Goal: Task Accomplishment & Management: Complete application form

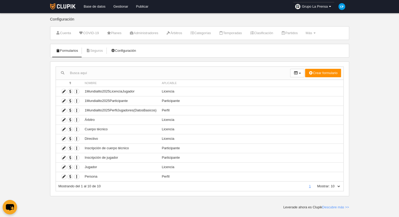
click at [116, 51] on link "Configuración" at bounding box center [123, 51] width 31 height 8
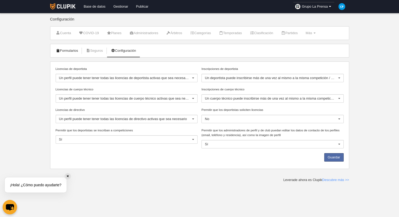
click at [70, 50] on link "Formularios" at bounding box center [67, 51] width 28 height 8
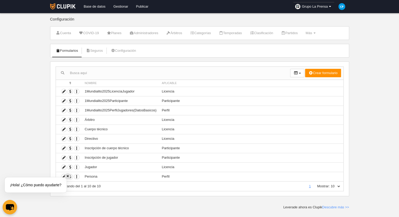
click at [67, 175] on div "✕" at bounding box center [68, 176] width 6 height 6
click at [80, 158] on td "Duplicar formulario Borrar formulario" at bounding box center [69, 157] width 26 height 9
click at [76, 158] on icon "button" at bounding box center [76, 157] width 5 height 5
click at [65, 157] on icon at bounding box center [63, 157] width 5 height 5
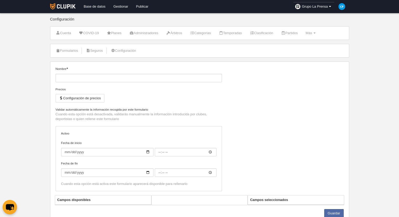
type input "Inscripción de jugador"
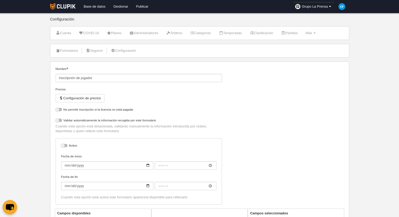
select select "selected"
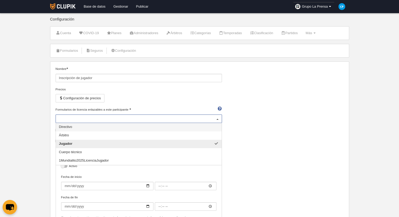
click at [204, 115] on div "Jugador" at bounding box center [139, 118] width 166 height 8
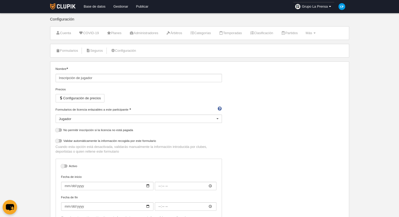
click at [274, 109] on div "Nombre Inscripción de jugador Precios Configuración de precios Formularios de l…" at bounding box center [200, 147] width 292 height 162
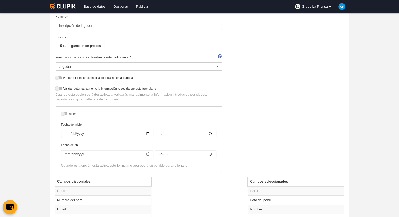
scroll to position [52, 0]
click at [65, 115] on label "Activo" at bounding box center [138, 114] width 155 height 6
click at [65, 115] on input "checkbox" at bounding box center [62, 114] width 3 height 3
checkbox input "true"
click at [131, 134] on input "Fecha de inicio" at bounding box center [107, 133] width 92 height 8
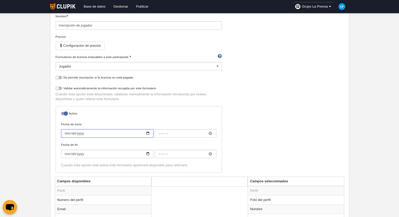
click at [150, 132] on input "Fecha de inicio" at bounding box center [107, 133] width 92 height 8
type input "[DATE]"
type input "00:00"
type input "[DATE]"
click at [110, 152] on input "Fecha de fin" at bounding box center [107, 154] width 92 height 8
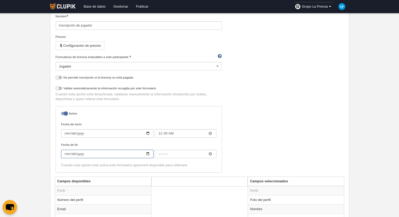
click at [149, 155] on input "Fecha de fin" at bounding box center [107, 154] width 92 height 8
type input "[DATE]"
type input "00:00"
type input "[DATE]"
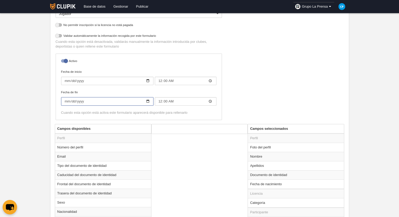
scroll to position [262, 0]
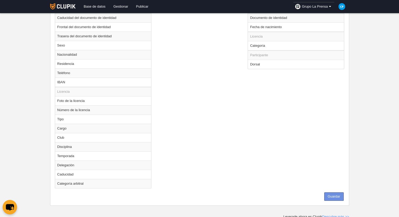
click at [329, 193] on button "Guardar" at bounding box center [333, 196] width 19 height 8
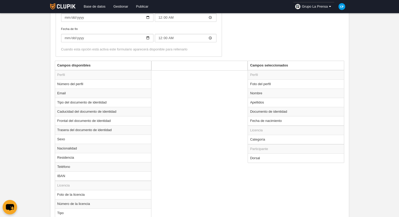
scroll to position [104, 0]
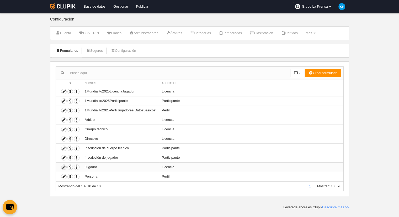
click at [61, 165] on icon at bounding box center [63, 167] width 5 height 5
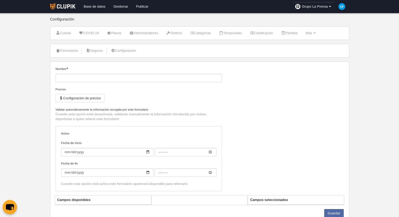
type input "Jugador"
checkbox input "true"
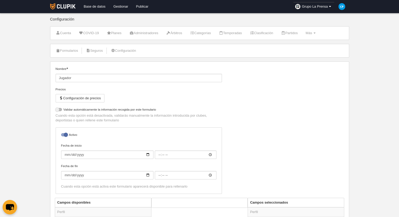
select select "selected"
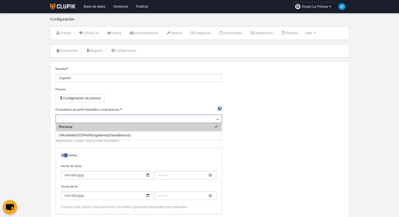
click at [136, 118] on div "Persona" at bounding box center [139, 118] width 166 height 8
click at [136, 118] on input "Formularios de perfil enlazables a esta licencia" at bounding box center [136, 118] width 154 height 5
click at [283, 104] on div "Nombre Jugador Precios Configuración de precios Formularios de perfil enlazable…" at bounding box center [200, 142] width 292 height 152
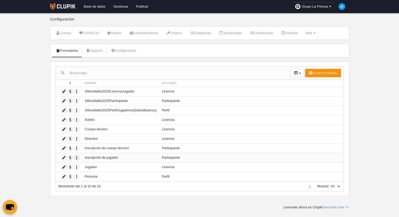
click at [77, 156] on icon "button" at bounding box center [76, 157] width 5 height 5
click at [65, 157] on icon at bounding box center [63, 157] width 5 height 5
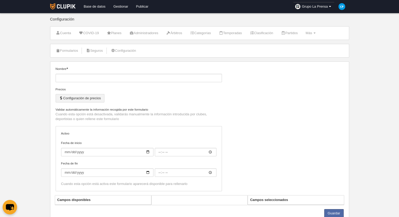
type input "Inscripción de jugador"
checkbox input "true"
type input "[DATE]"
type input "00:00"
type input "[DATE]"
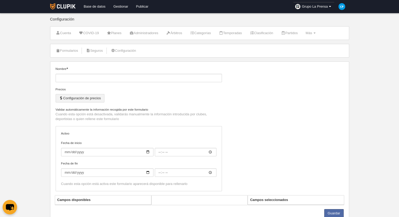
type input "00:00"
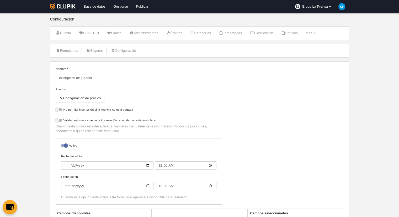
select select "selected"
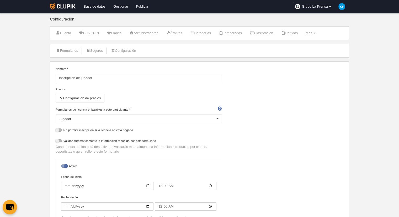
click at [119, 141] on label "Validar automáticamente la información recogida por este formulario" at bounding box center [139, 141] width 166 height 6
click at [59, 141] on input "checkbox" at bounding box center [57, 141] width 3 height 3
checkbox input "true"
click at [165, 115] on div "Jugador" at bounding box center [139, 118] width 166 height 8
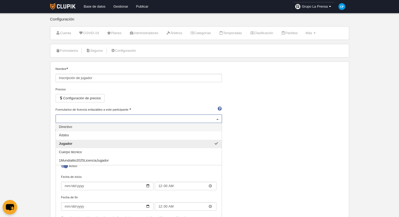
click at [165, 116] on input "Formularios de licencia enlazables a este participante" at bounding box center [136, 118] width 154 height 5
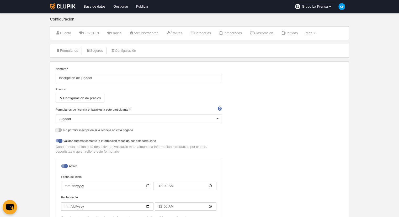
click at [282, 126] on div "Nombre Inscripción de jugador Precios Configuración de precios Formularios de l…" at bounding box center [200, 147] width 292 height 162
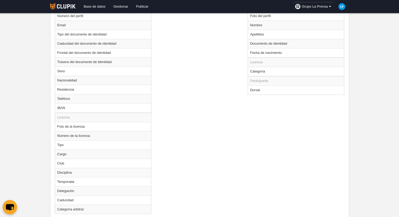
scroll to position [262, 0]
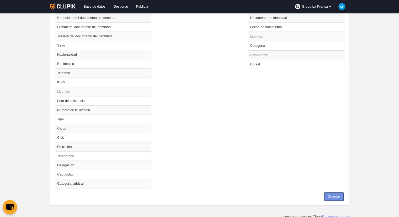
click at [341, 195] on button "Guardar" at bounding box center [333, 196] width 19 height 8
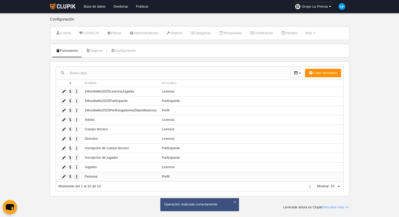
click at [75, 176] on icon "button" at bounding box center [76, 176] width 5 height 5
click at [60, 175] on td at bounding box center [69, 176] width 26 height 9
click at [63, 176] on icon at bounding box center [63, 176] width 5 height 5
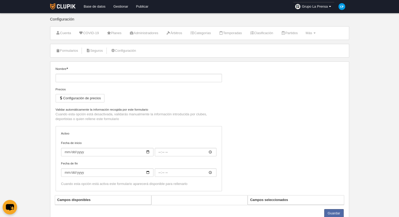
type input "Persona"
checkbox input "true"
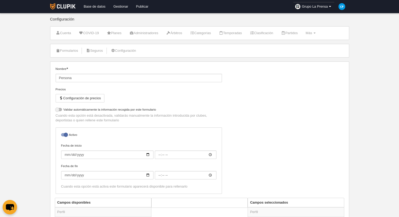
drag, startPoint x: 122, startPoint y: 110, endPoint x: 130, endPoint y: 110, distance: 8.1
click at [123, 110] on label "Validar automáticamente la información recogida por este formulario" at bounding box center [139, 110] width 166 height 6
click at [59, 110] on input "checkbox" at bounding box center [57, 110] width 3 height 3
checkbox input "true"
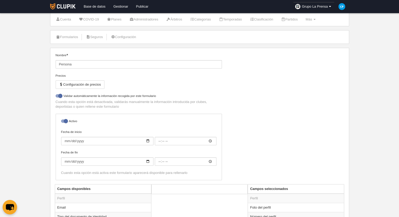
scroll to position [26, 0]
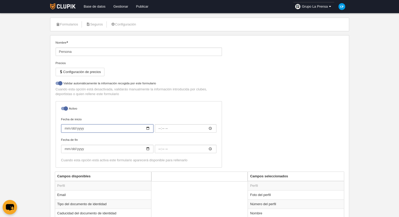
click at [106, 131] on input "Fecha de inicio" at bounding box center [107, 128] width 92 height 8
type input "0002-08-01"
type input "00:00"
type input "[DATE]"
type input "0002-09-30"
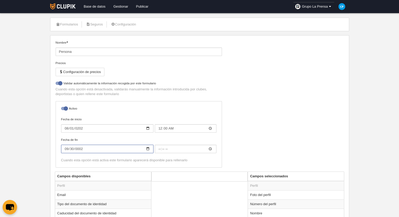
type input "00:00"
type input "[DATE]"
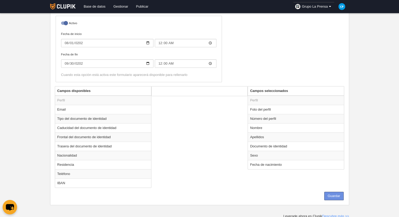
click at [332, 192] on button "Guardar" at bounding box center [333, 196] width 19 height 8
